Goal: Find specific page/section: Find specific page/section

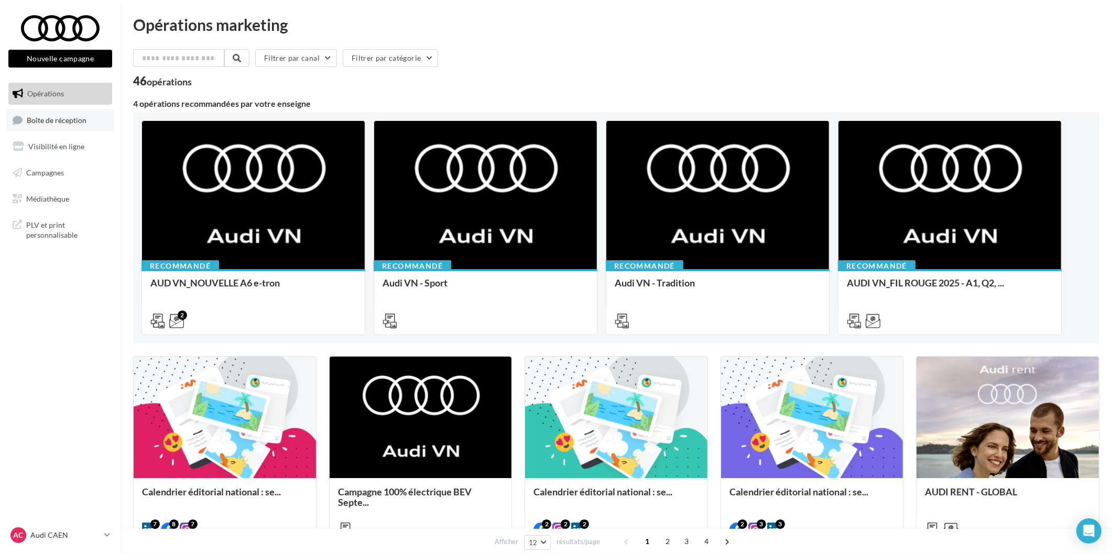
click at [61, 126] on link "Boîte de réception" at bounding box center [60, 120] width 108 height 23
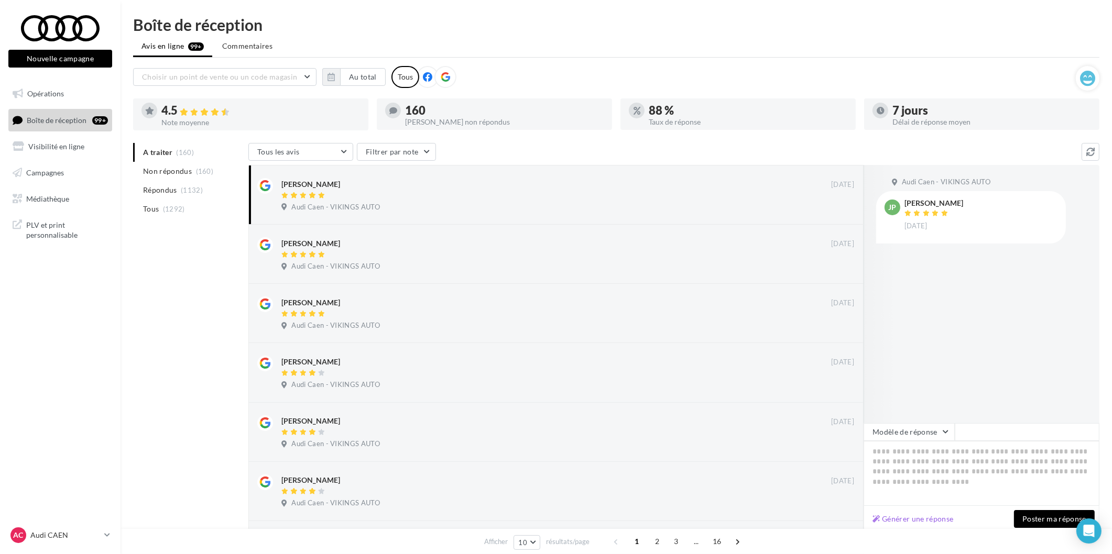
click at [64, 122] on span "Boîte de réception" at bounding box center [57, 119] width 60 height 9
